Goal: Find specific fact: Find specific fact

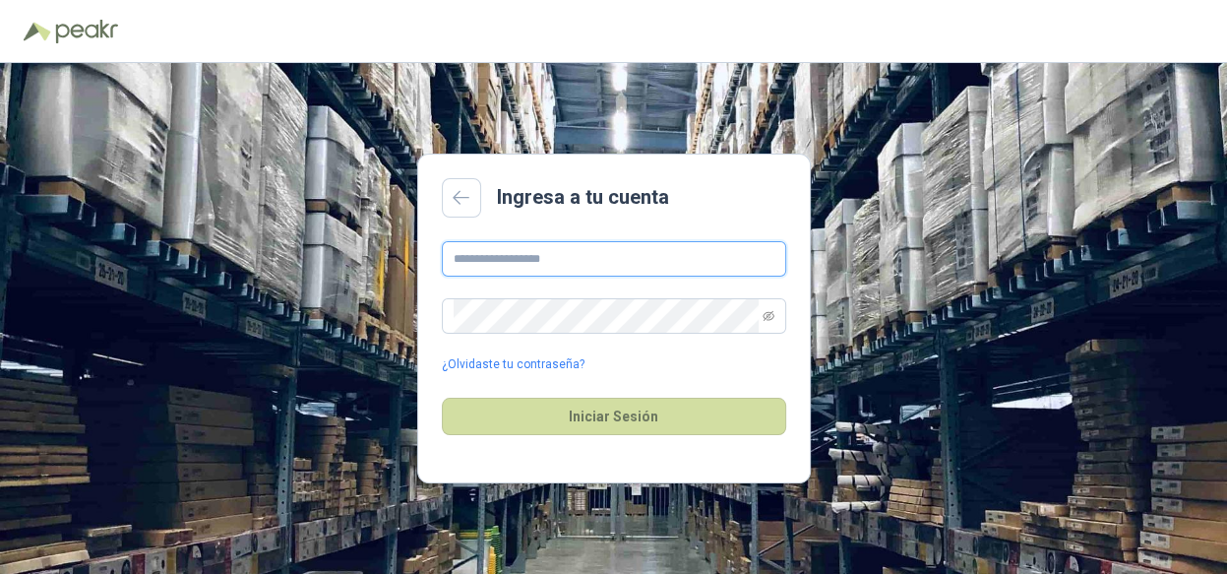
click at [514, 264] on input "text" at bounding box center [614, 258] width 344 height 35
type input "**********"
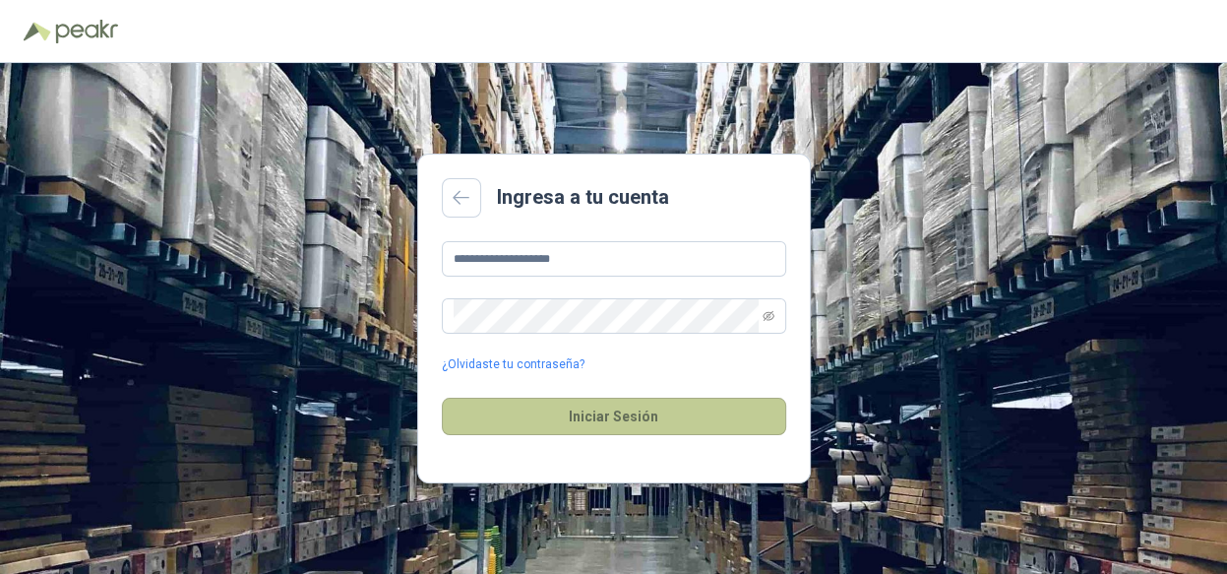
click at [586, 414] on button "Iniciar Sesión" at bounding box center [614, 416] width 344 height 37
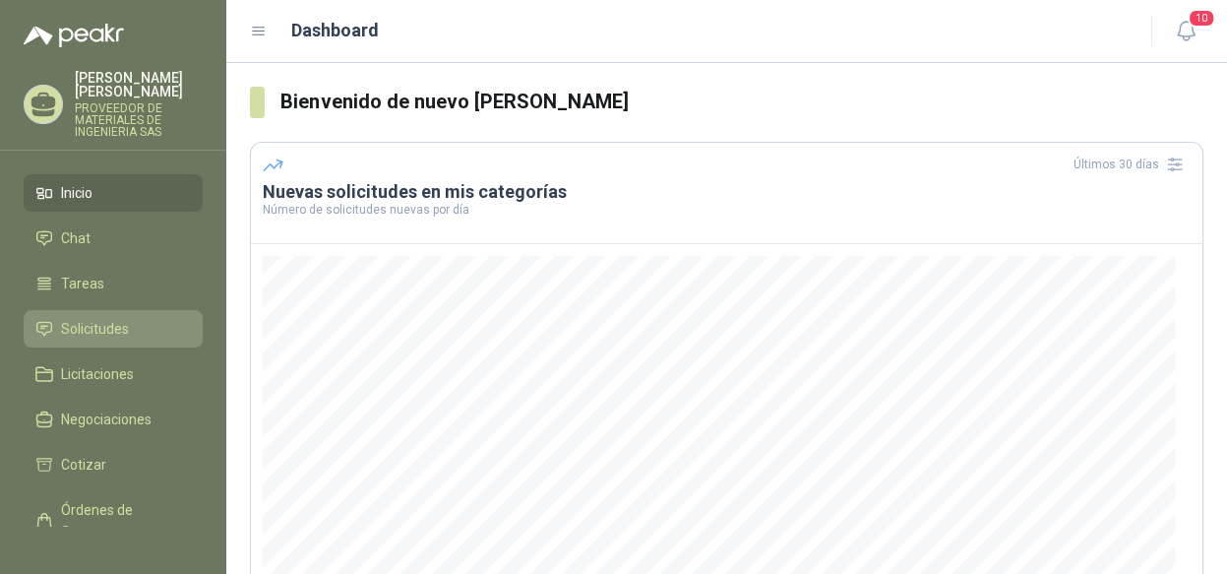
click at [73, 314] on link "Solicitudes" at bounding box center [113, 328] width 179 height 37
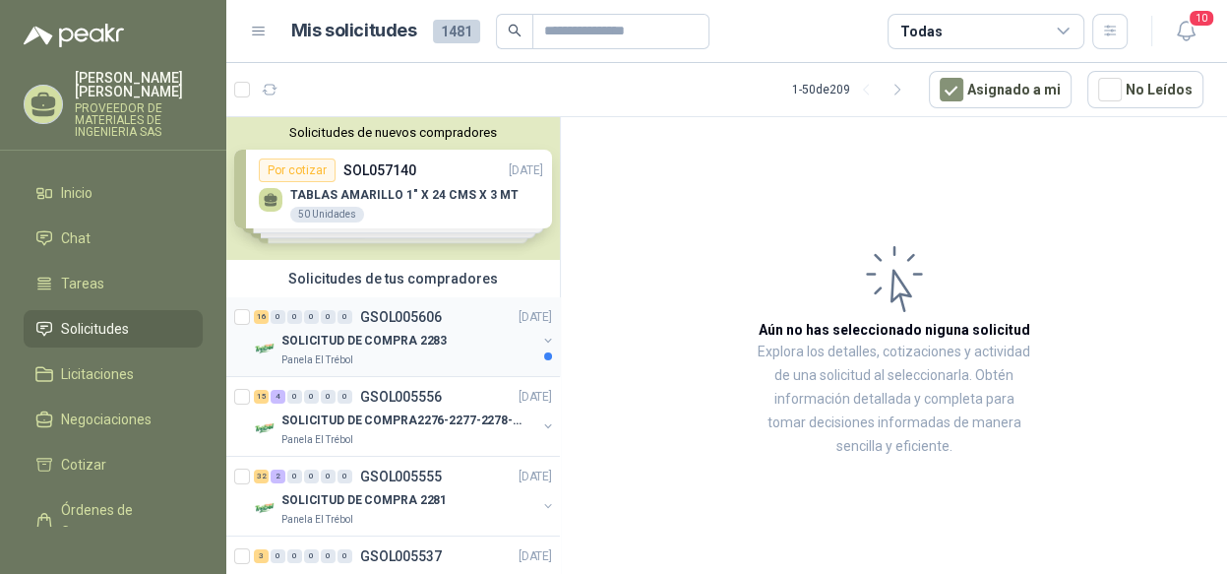
click at [540, 338] on button "button" at bounding box center [548, 341] width 16 height 16
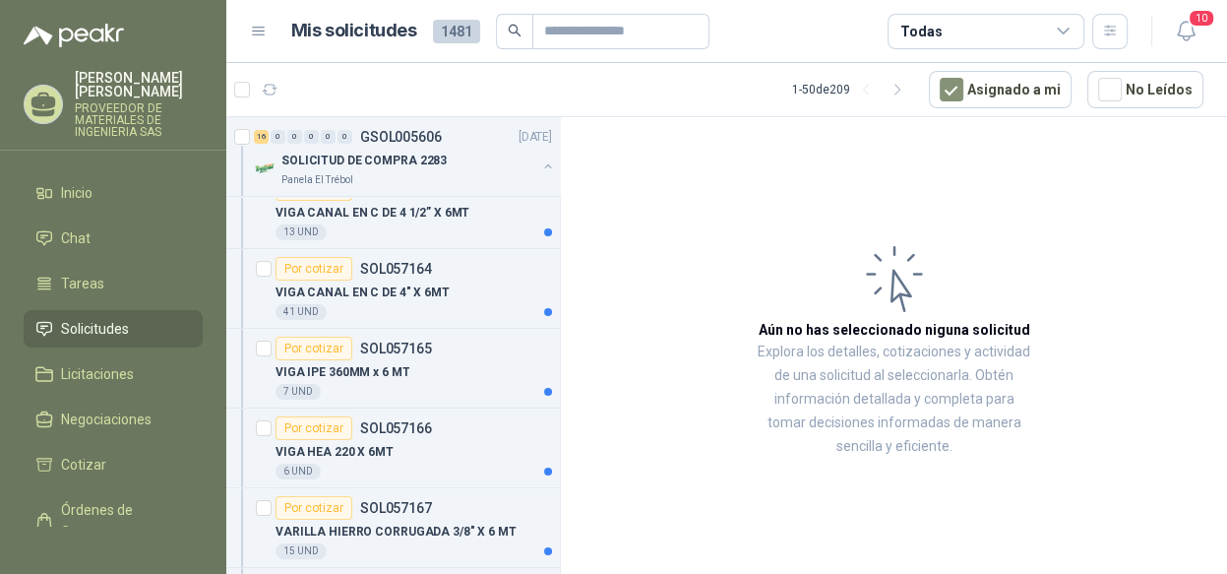
scroll to position [295, 0]
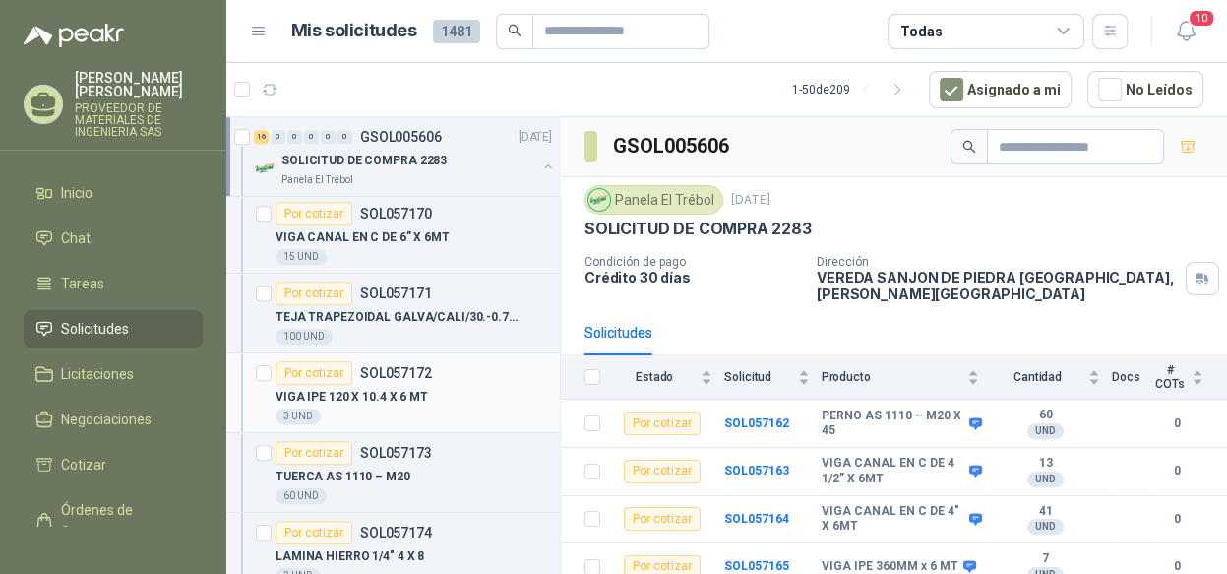
scroll to position [787, 0]
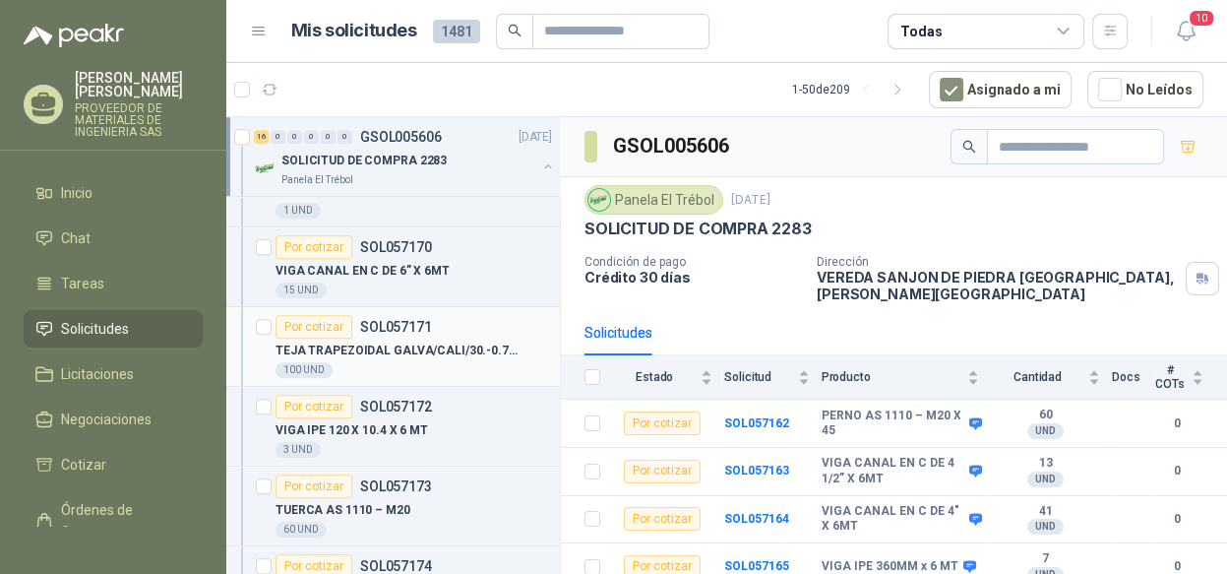
click at [455, 342] on p "TEJA TRAPEZOIDAL GALVA/CALI/30.-0.78X6." at bounding box center [398, 350] width 245 height 19
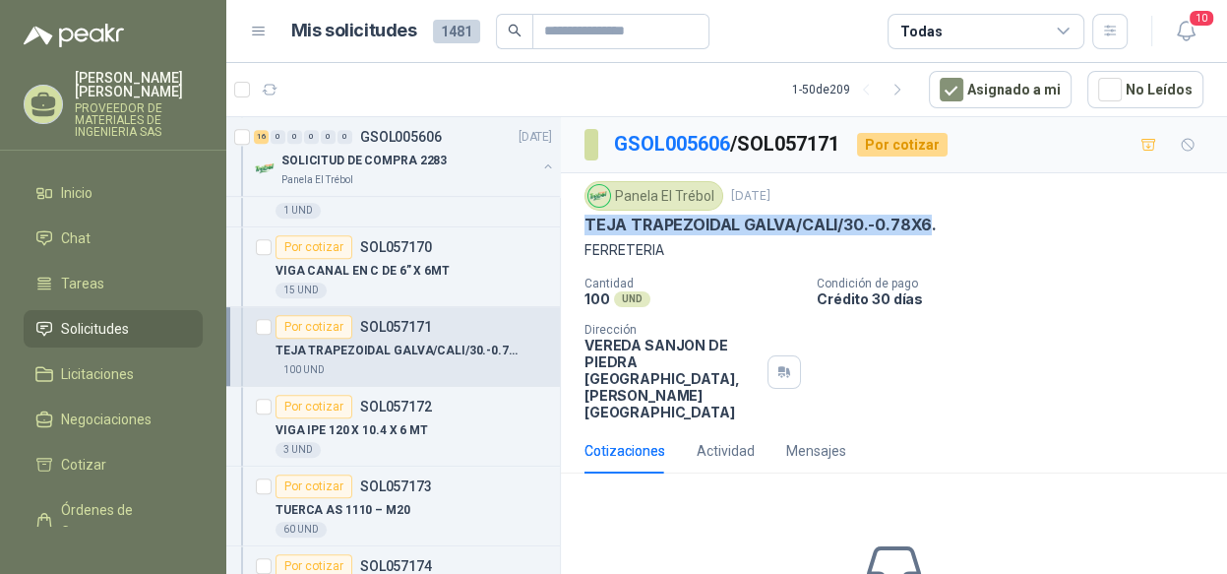
drag, startPoint x: 586, startPoint y: 223, endPoint x: 925, endPoint y: 228, distance: 338.5
click at [925, 228] on p "TEJA TRAPEZOIDAL GALVA/CALI/30.-0.78X6." at bounding box center [760, 225] width 352 height 21
copy p "[PERSON_NAME] TRAPEZOIDAL GALVA/CALI/30.-0.78X6"
